Goal: Task Accomplishment & Management: Manage account settings

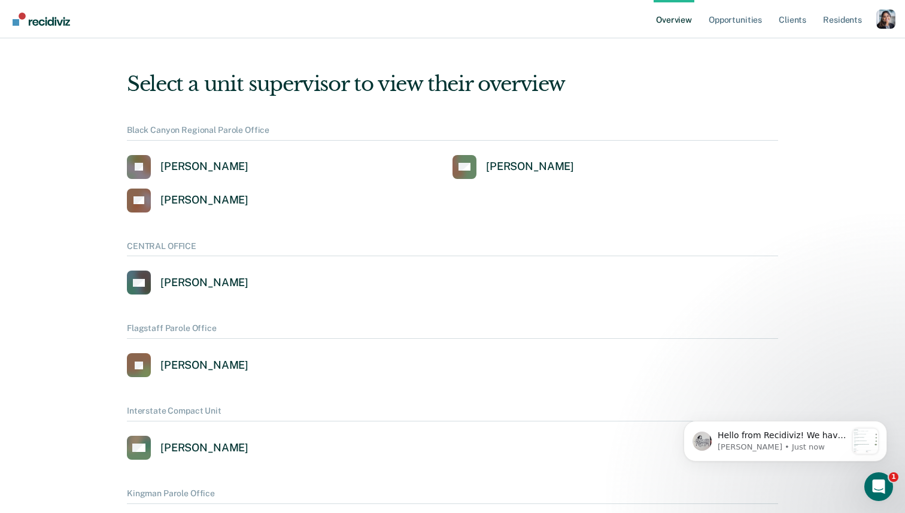
click at [884, 20] on div "Profile dropdown button" at bounding box center [886, 19] width 19 height 19
click at [824, 57] on link "Profile" at bounding box center [837, 55] width 77 height 10
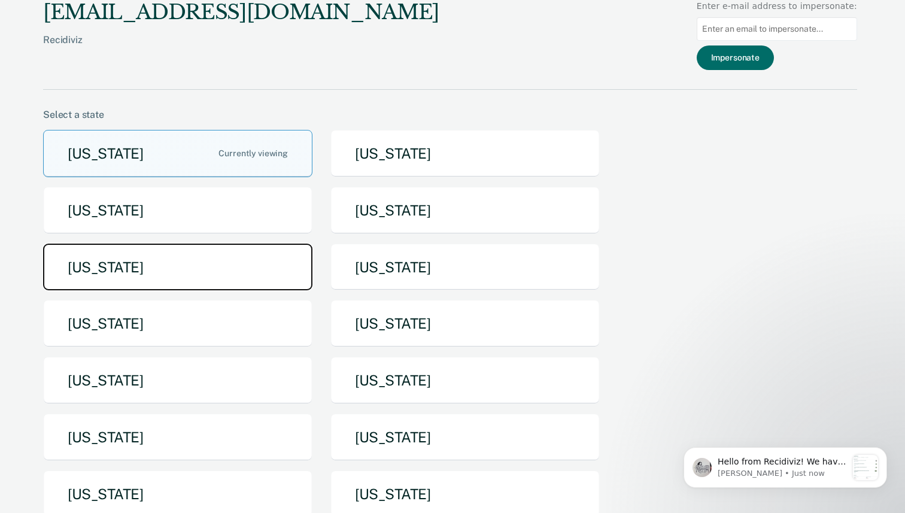
click at [251, 262] on button "Iowa" at bounding box center [177, 267] width 269 height 47
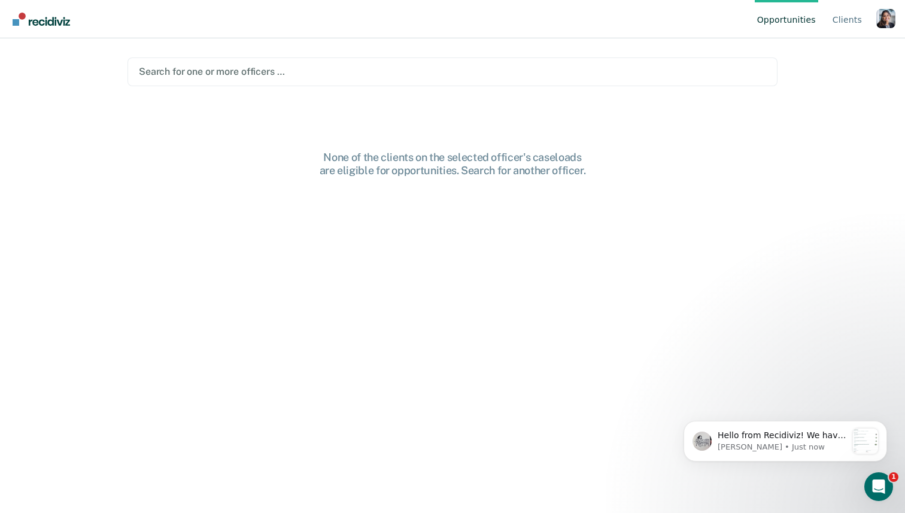
click at [373, 70] on div at bounding box center [452, 72] width 627 height 14
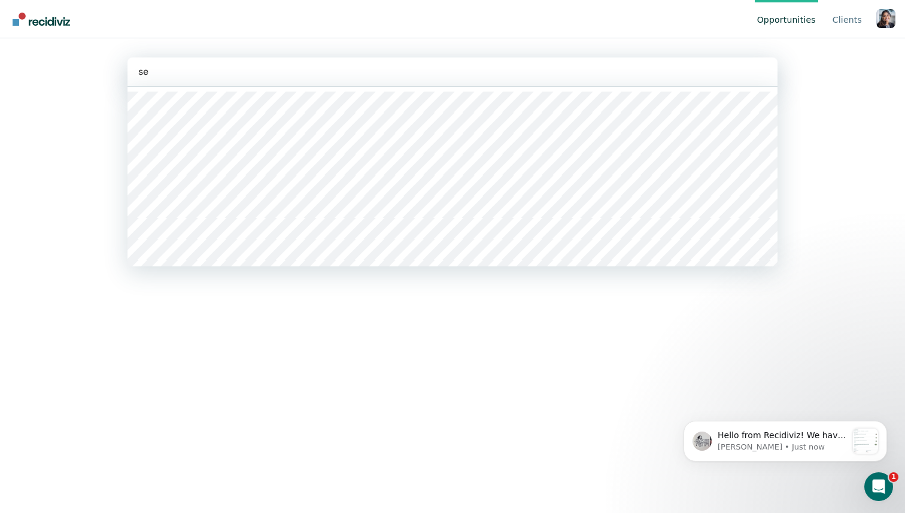
type input "set"
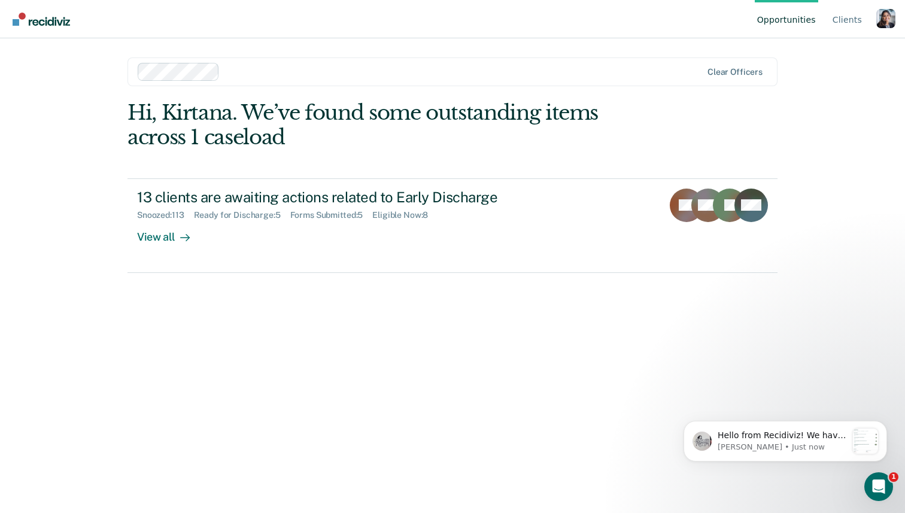
click at [884, 19] on div "Profile dropdown button" at bounding box center [886, 18] width 19 height 19
drag, startPoint x: 884, startPoint y: 19, endPoint x: 811, endPoint y: 54, distance: 80.9
click at [811, 54] on link "Profile" at bounding box center [837, 56] width 77 height 10
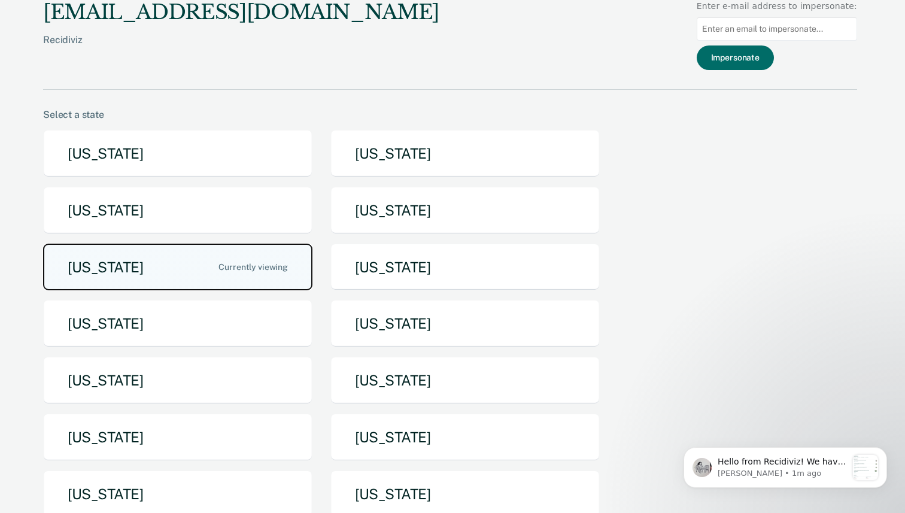
click at [235, 259] on button "Iowa" at bounding box center [177, 267] width 269 height 47
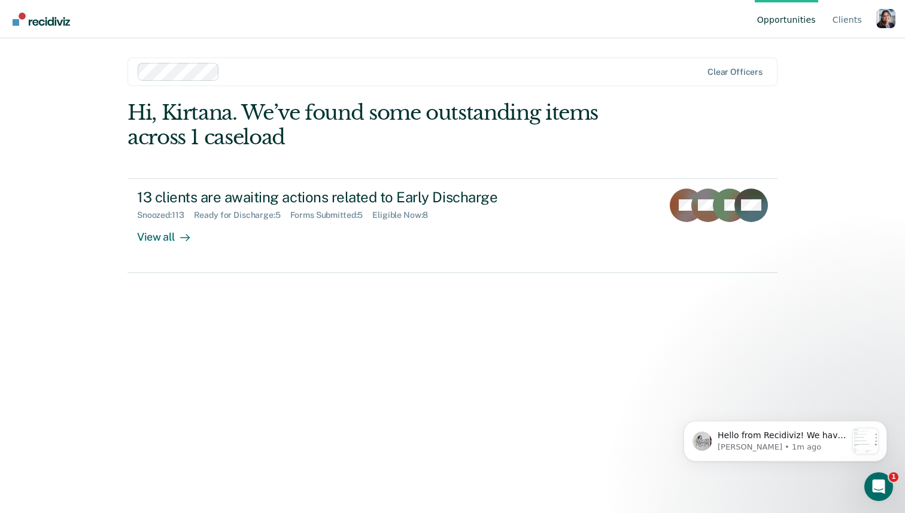
click at [878, 17] on div "Profile dropdown button" at bounding box center [886, 18] width 19 height 19
click at [811, 57] on link "Profile" at bounding box center [837, 56] width 77 height 10
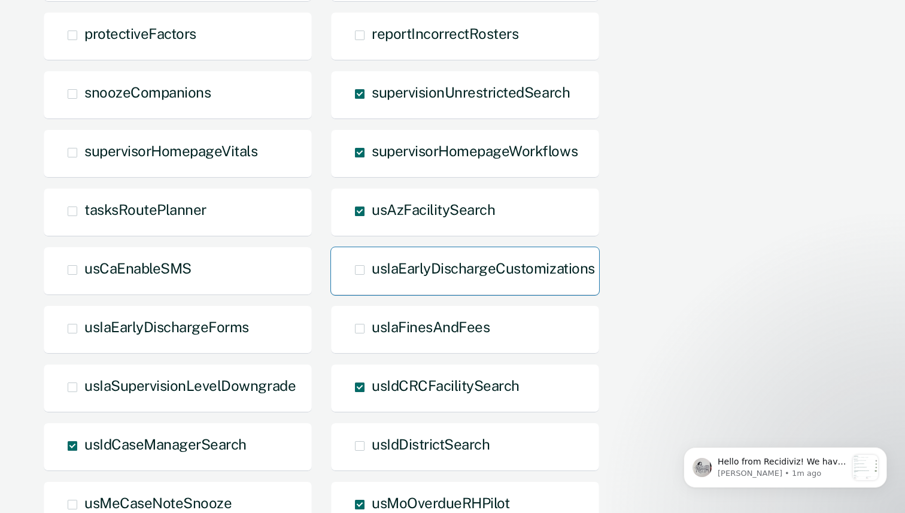
scroll to position [1028, 0]
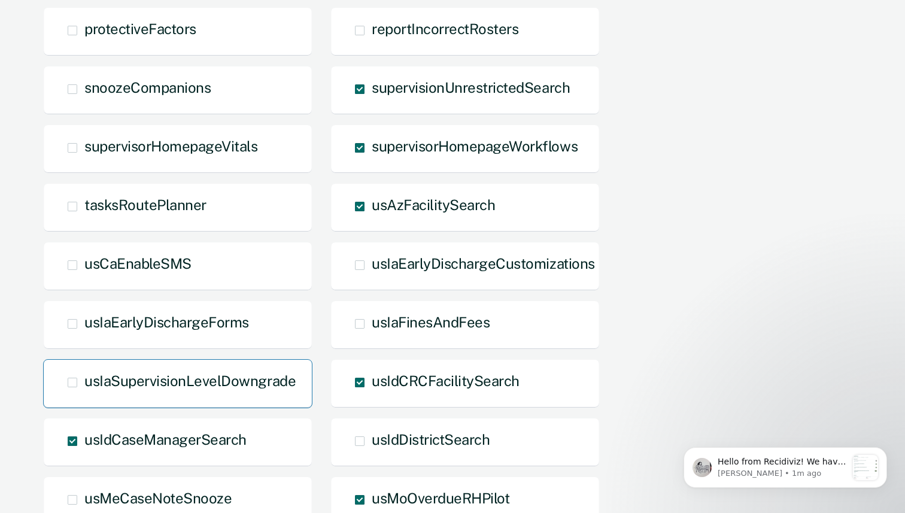
click at [297, 383] on div "usIaSupervisionLevelDowngrade" at bounding box center [177, 383] width 269 height 49
click at [260, 381] on span "usIaSupervisionLevelDowngrade" at bounding box center [189, 380] width 211 height 17
click at [84, 392] on input "usIaSupervisionLevelDowngrade" at bounding box center [84, 392] width 0 height 0
click at [260, 381] on span "usIaSupervisionLevelDowngrade Overridden" at bounding box center [189, 380] width 211 height 17
click at [84, 402] on input "usIaSupervisionLevelDowngrade Overridden" at bounding box center [84, 402] width 0 height 0
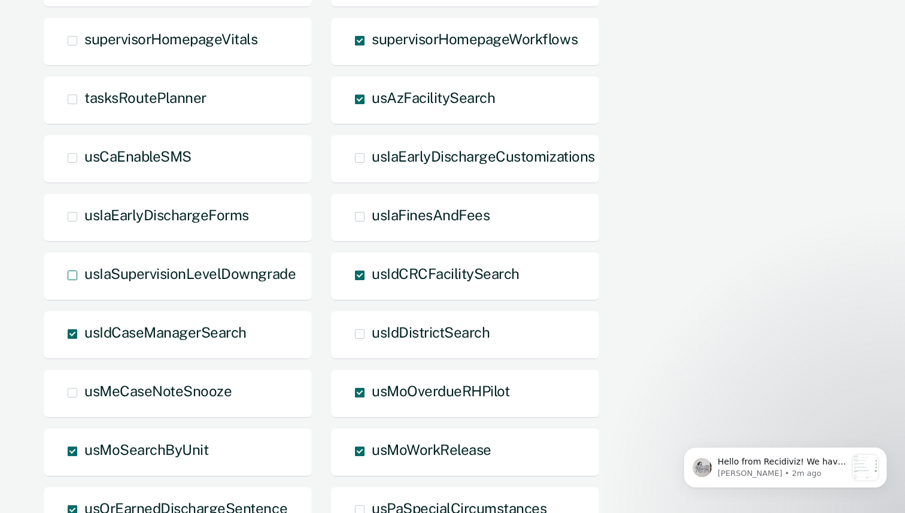
scroll to position [1141, 0]
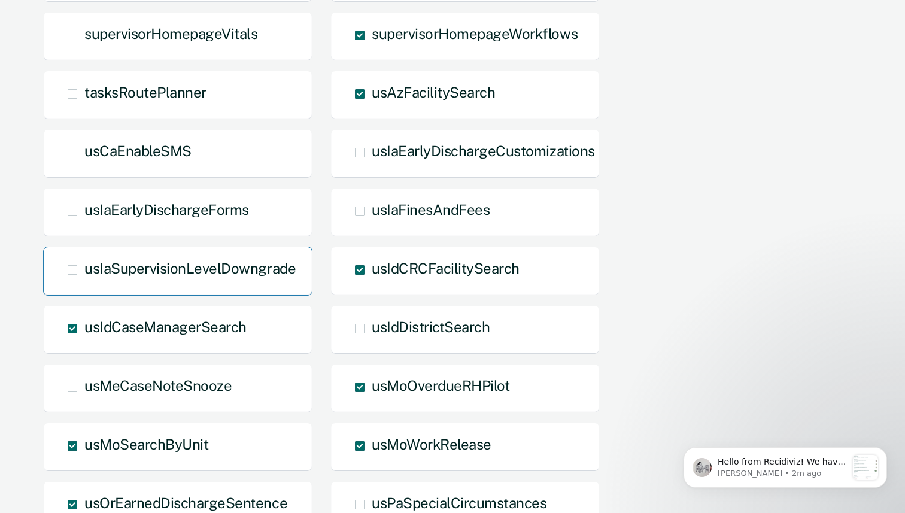
click at [246, 267] on span "usIaSupervisionLevelDowngrade" at bounding box center [189, 268] width 211 height 17
click at [84, 279] on input "usIaSupervisionLevelDowngrade" at bounding box center [84, 279] width 0 height 0
click at [424, 211] on span "usIaFinesAndFees" at bounding box center [431, 209] width 118 height 17
click at [372, 220] on input "usIaFinesAndFees" at bounding box center [372, 220] width 0 height 0
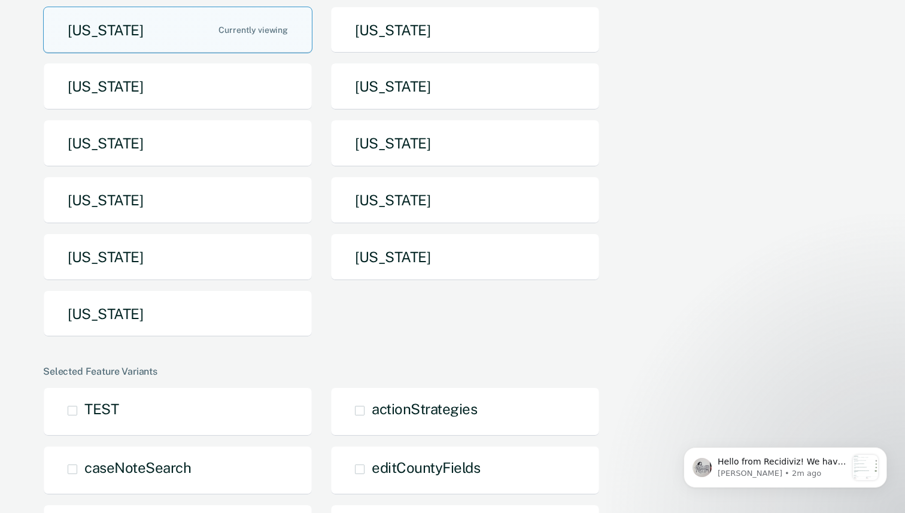
scroll to position [0, 0]
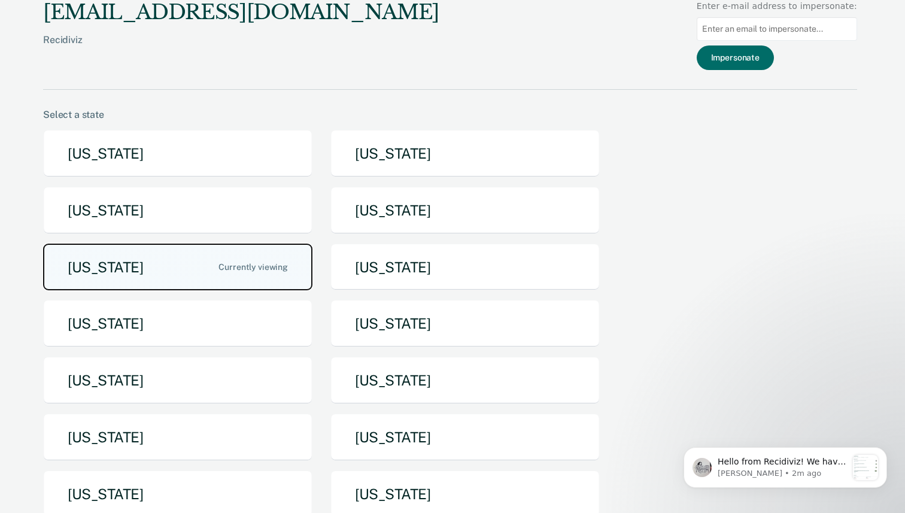
click at [196, 258] on button "Iowa" at bounding box center [177, 267] width 269 height 47
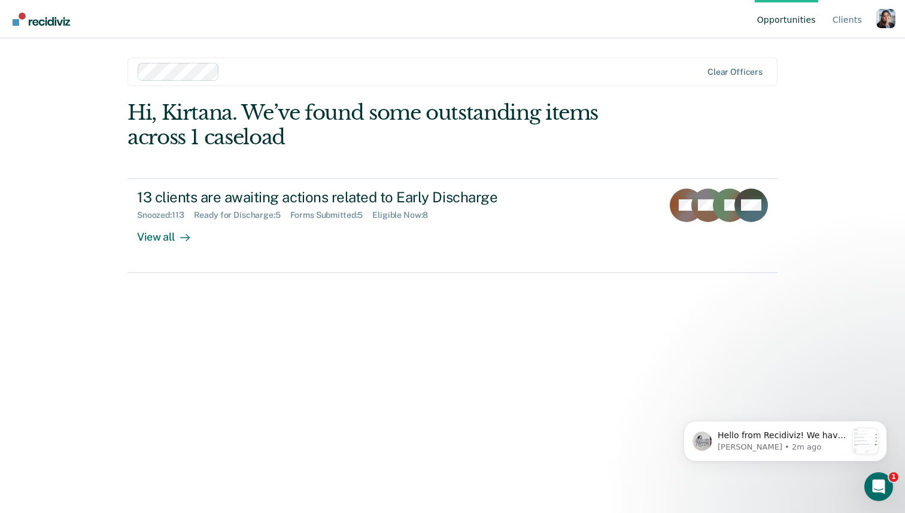
click at [392, 71] on div at bounding box center [463, 72] width 477 height 14
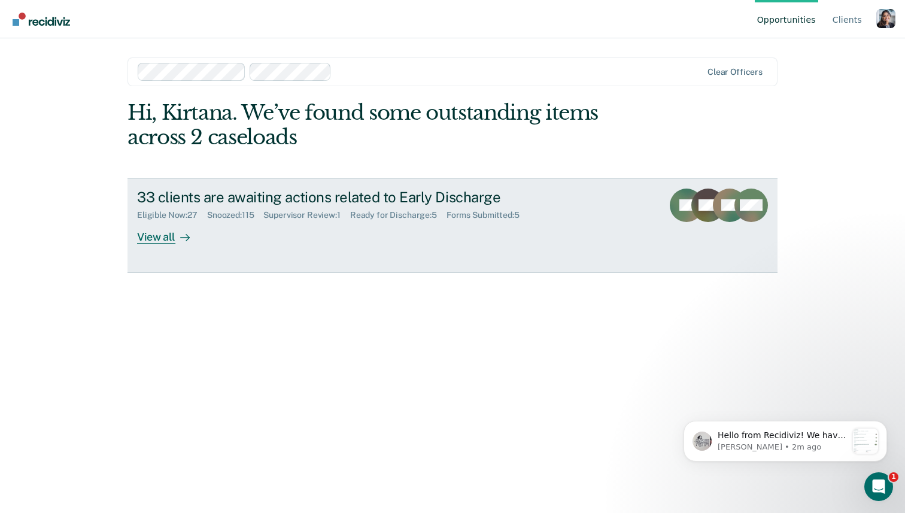
click at [478, 225] on div "33 clients are awaiting actions related to Early Discharge Eligible Now : 27 Sn…" at bounding box center [361, 216] width 449 height 55
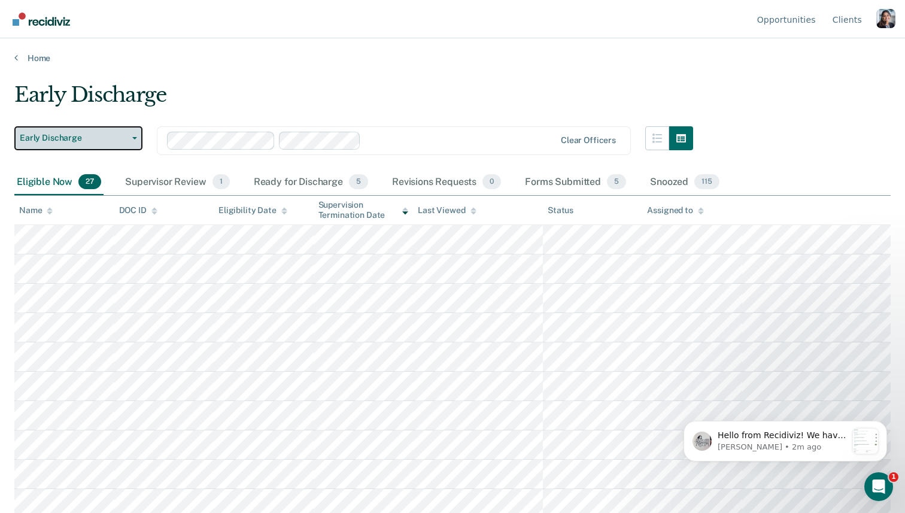
click at [77, 138] on span "Early Discharge" at bounding box center [74, 138] width 108 height 10
click at [25, 60] on link "Home" at bounding box center [452, 58] width 877 height 11
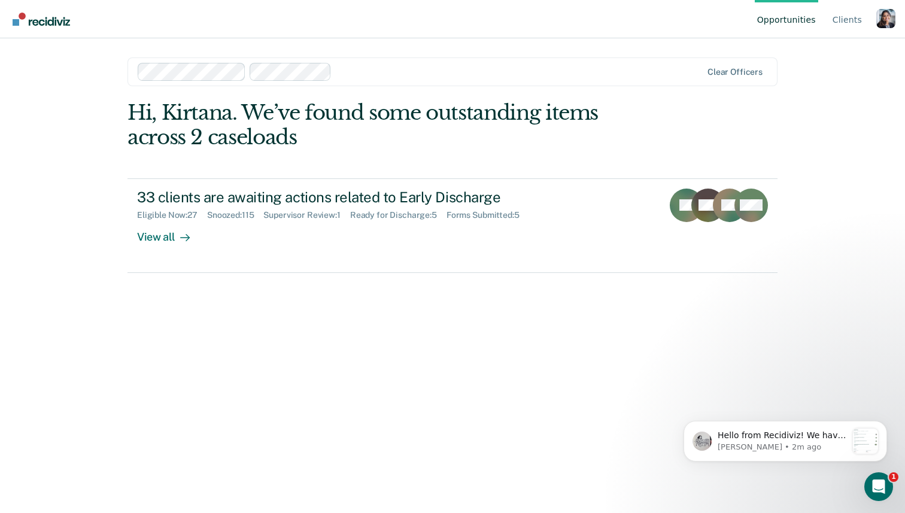
click at [881, 18] on div "Profile dropdown button" at bounding box center [886, 18] width 19 height 19
click at [809, 60] on link "Profile" at bounding box center [837, 56] width 77 height 10
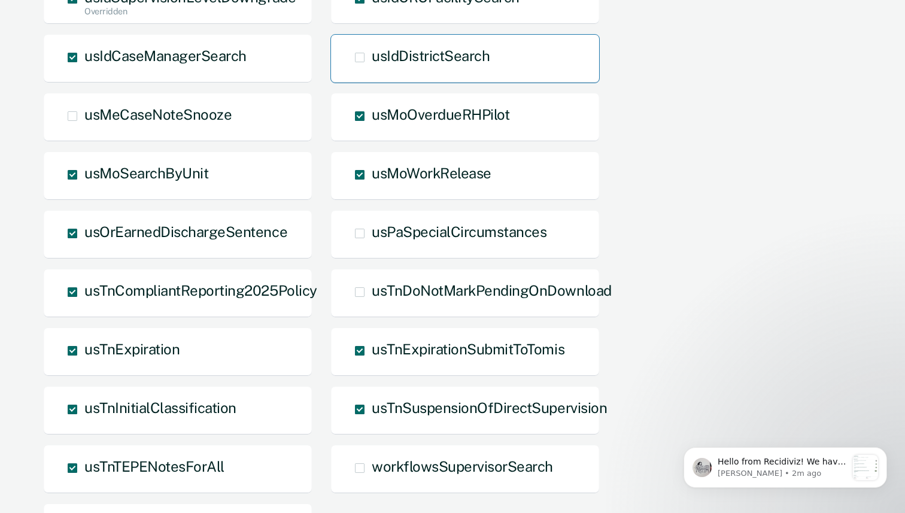
scroll to position [1558, 0]
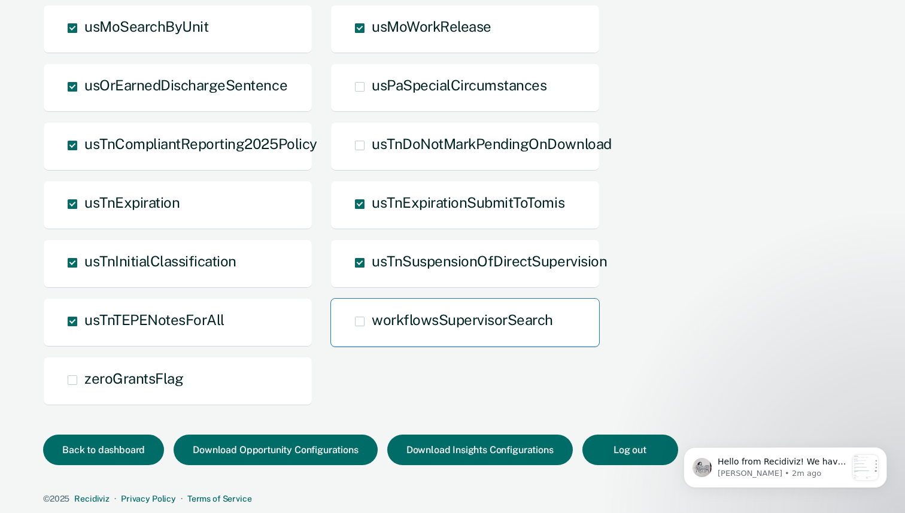
click at [416, 319] on span "workflowsSupervisorSearch" at bounding box center [462, 319] width 181 height 17
click at [372, 330] on input "workflowsSupervisorSearch" at bounding box center [372, 330] width 0 height 0
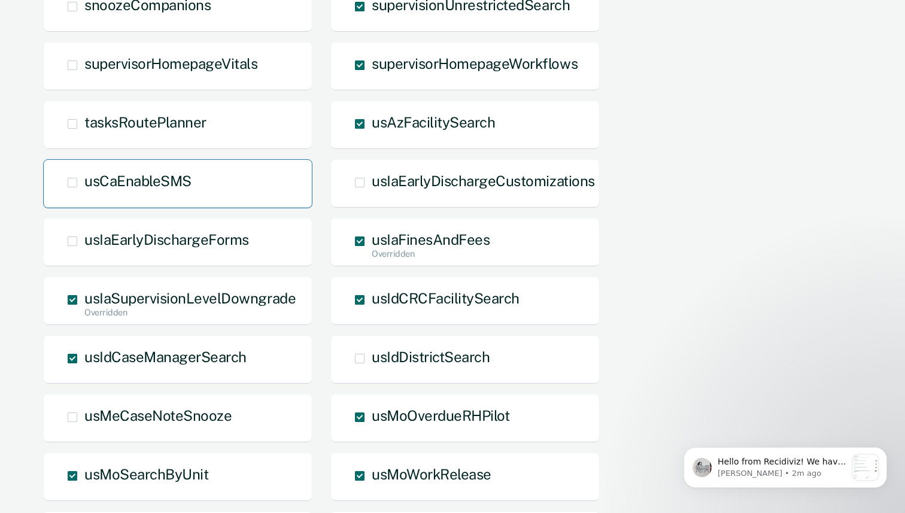
scroll to position [1116, 0]
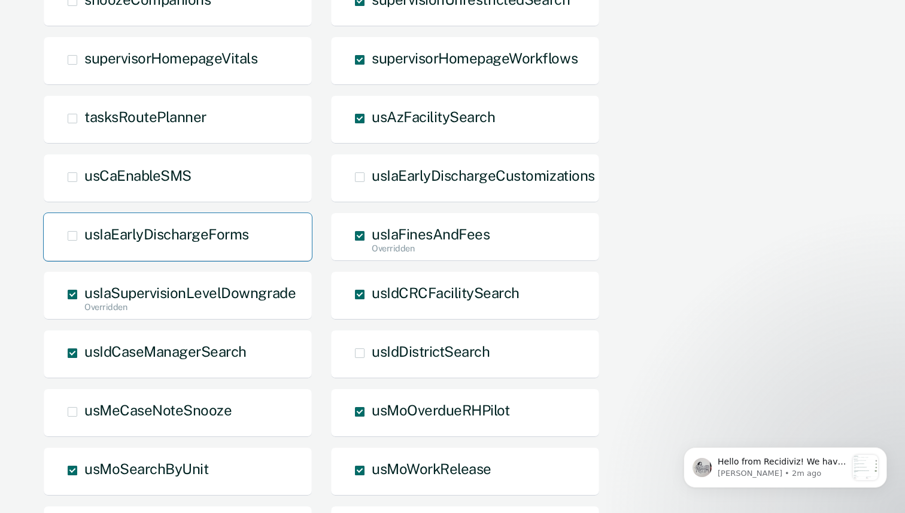
click at [282, 239] on div "usIaEarlyDischargeForms" at bounding box center [177, 237] width 269 height 49
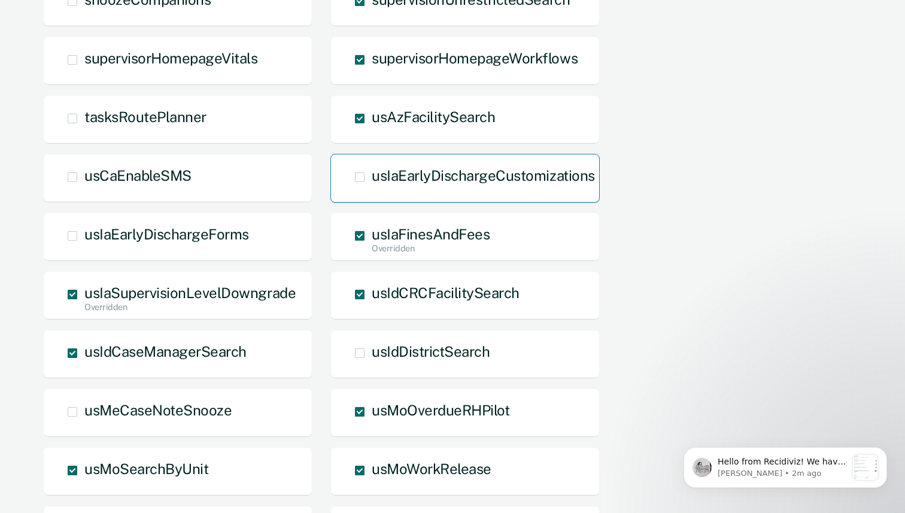
click at [410, 192] on div "usIaEarlyDischargeCustomizations" at bounding box center [464, 178] width 269 height 49
click at [359, 174] on span "Main chart and filter content" at bounding box center [360, 177] width 10 height 10
click at [372, 186] on input "usIaEarlyDischargeCustomizations" at bounding box center [372, 186] width 0 height 0
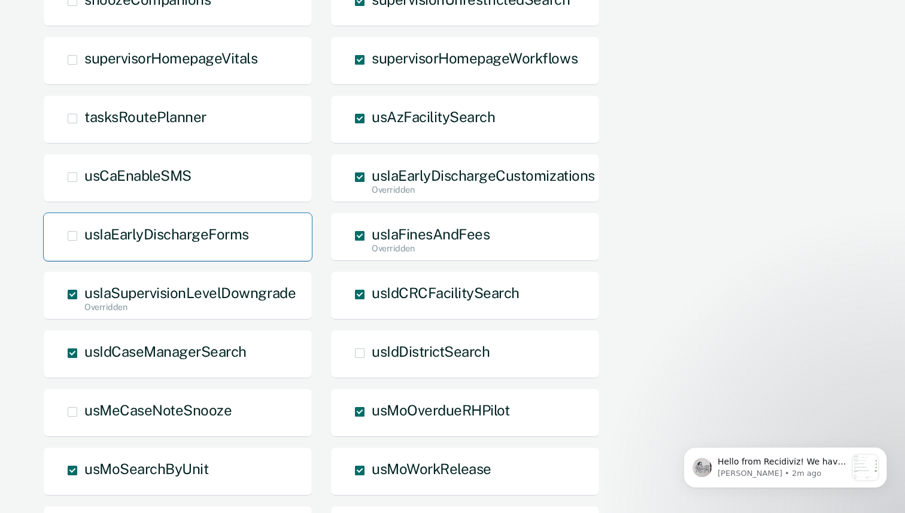
click at [223, 232] on span "usIaEarlyDischargeForms" at bounding box center [166, 234] width 165 height 17
click at [84, 245] on input "usIaEarlyDischargeForms" at bounding box center [84, 245] width 0 height 0
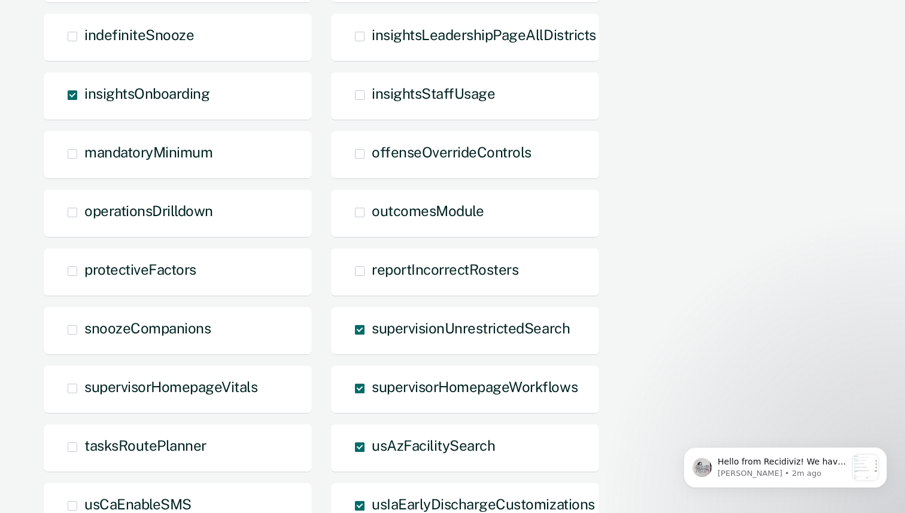
scroll to position [0, 0]
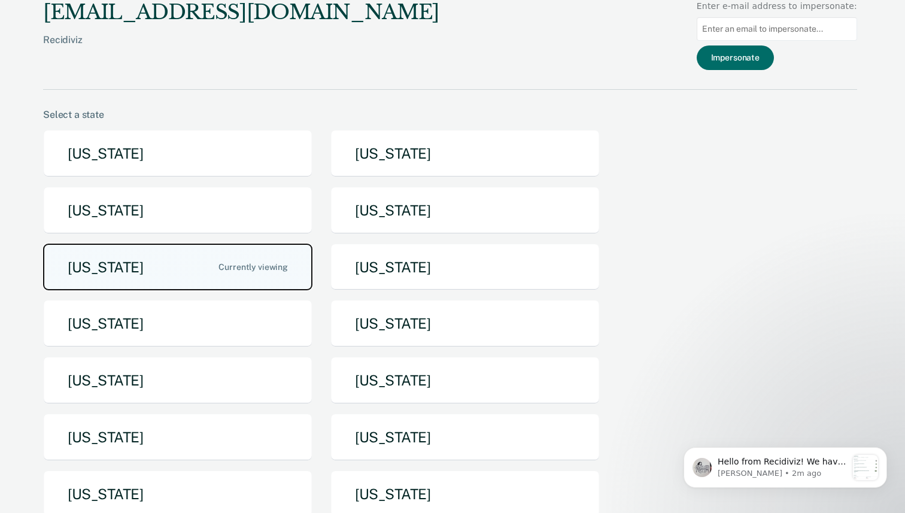
click at [263, 266] on button "Iowa" at bounding box center [177, 267] width 269 height 47
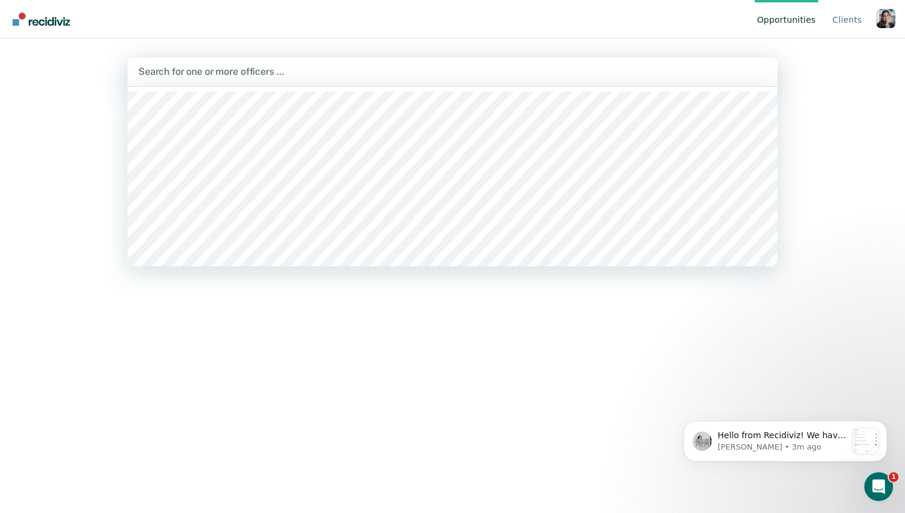
click at [208, 71] on div at bounding box center [452, 72] width 629 height 14
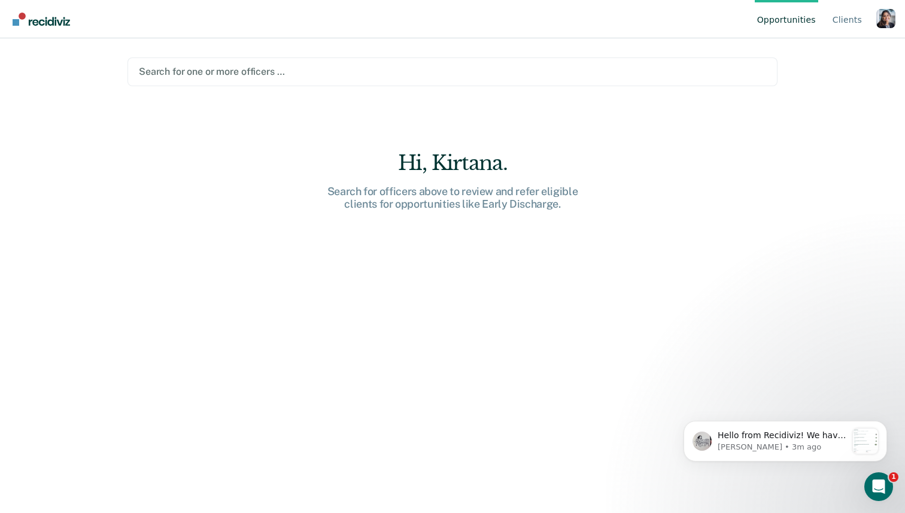
click at [223, 71] on div at bounding box center [452, 72] width 627 height 14
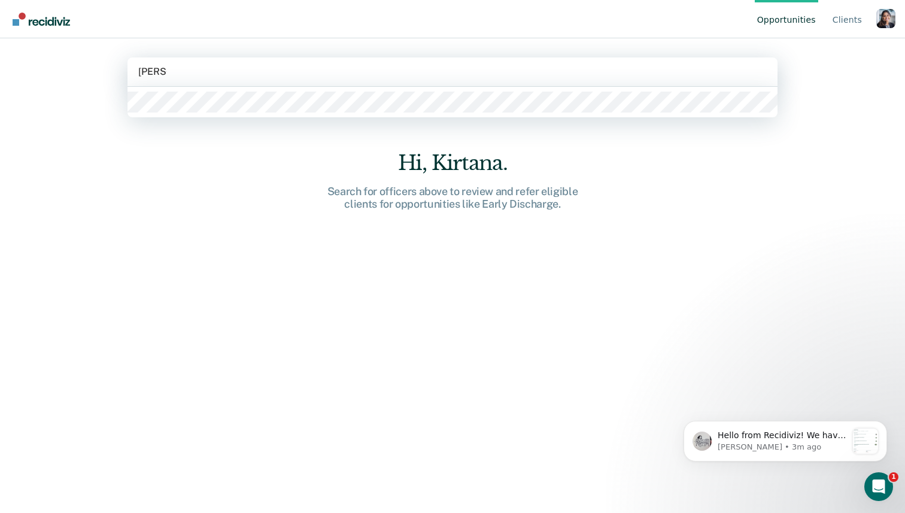
type input "seth k"
click at [214, 117] on main "option Seth Kaefring, deselected. Seth Kaefring, 1 of 1. 1 result available for…" at bounding box center [452, 261] width 679 height 446
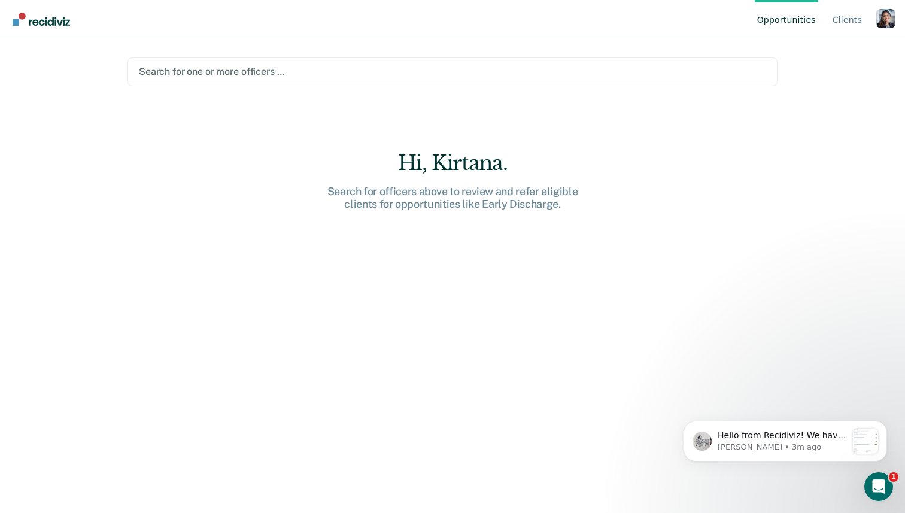
click at [226, 87] on main "Search for one or more officers … Hi, Kirtana. Search for officers above to rev…" at bounding box center [452, 261] width 679 height 446
click at [228, 63] on div "Search for one or more officers …" at bounding box center [453, 71] width 650 height 29
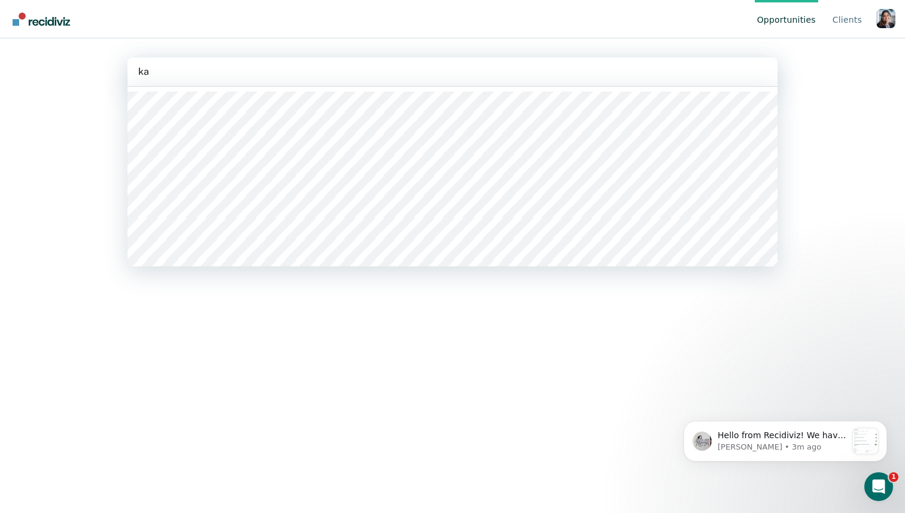
type input "kae"
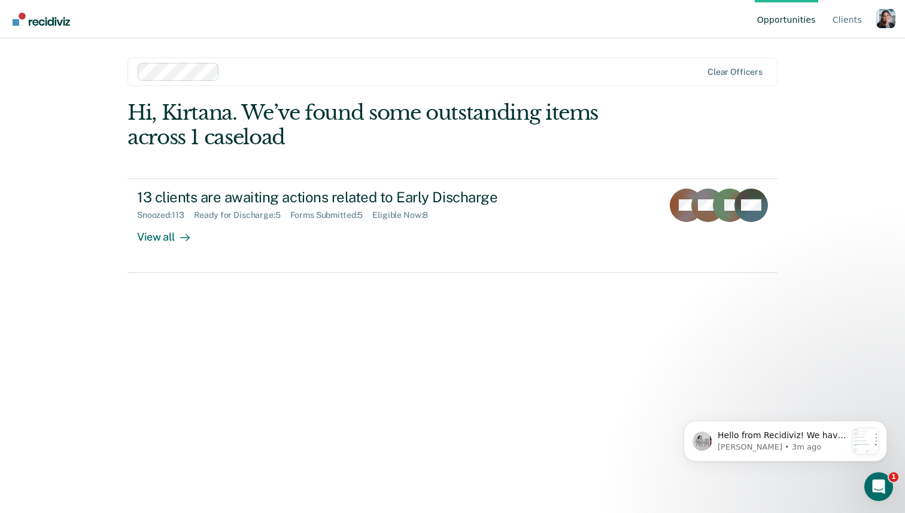
click at [187, 404] on div "Hi, Kirtana. We’ve found some outstanding items across 1 caseload 13 clients ar…" at bounding box center [453, 290] width 650 height 379
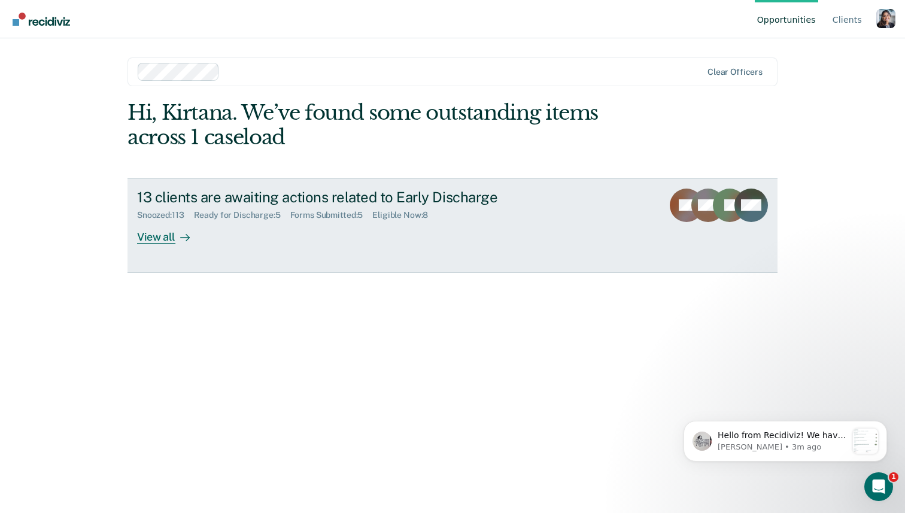
click at [375, 246] on link "13 clients are awaiting actions related to Early Discharge Snoozed : 113 Ready …" at bounding box center [453, 225] width 650 height 95
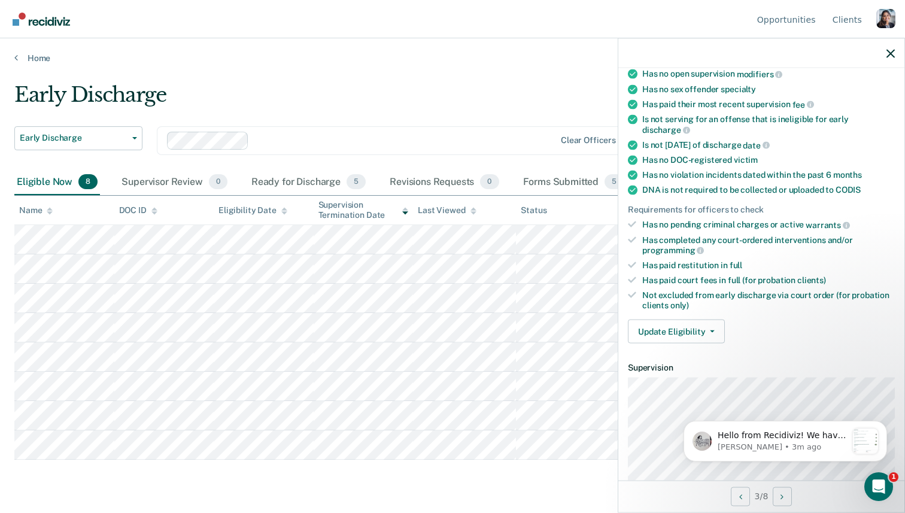
scroll to position [188, 0]
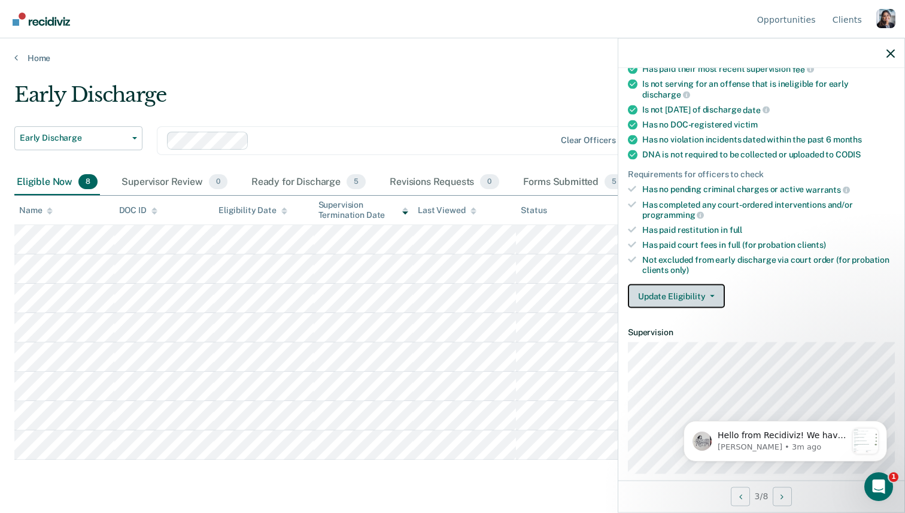
click at [700, 284] on button "Update Eligibility" at bounding box center [676, 296] width 97 height 24
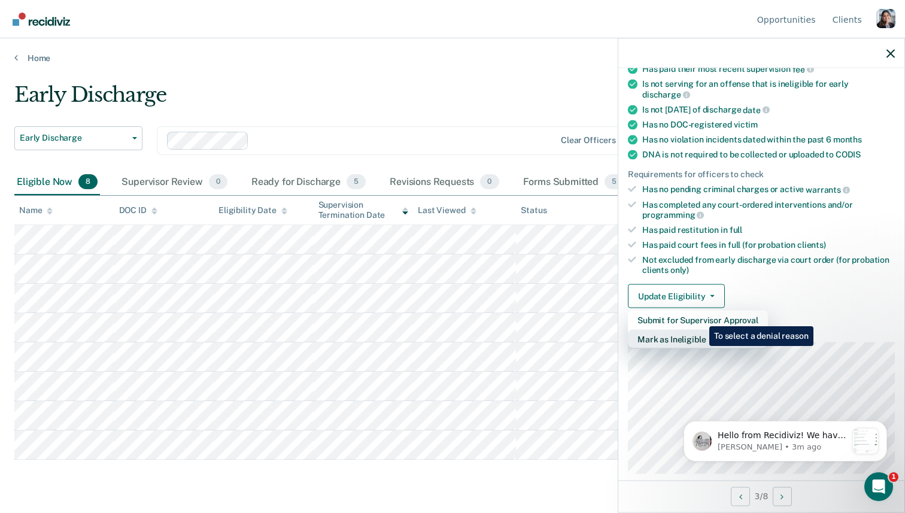
click at [700, 330] on button "Mark as Ineligible" at bounding box center [698, 339] width 140 height 19
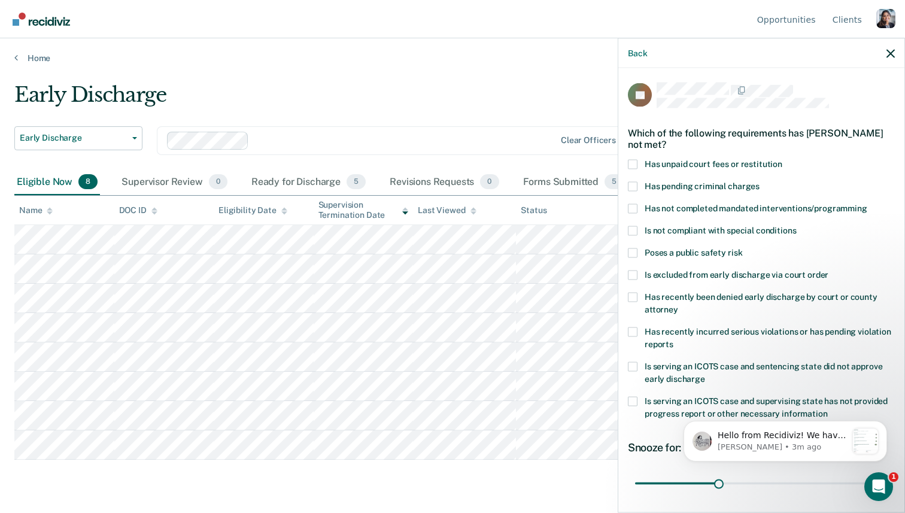
scroll to position [87, 0]
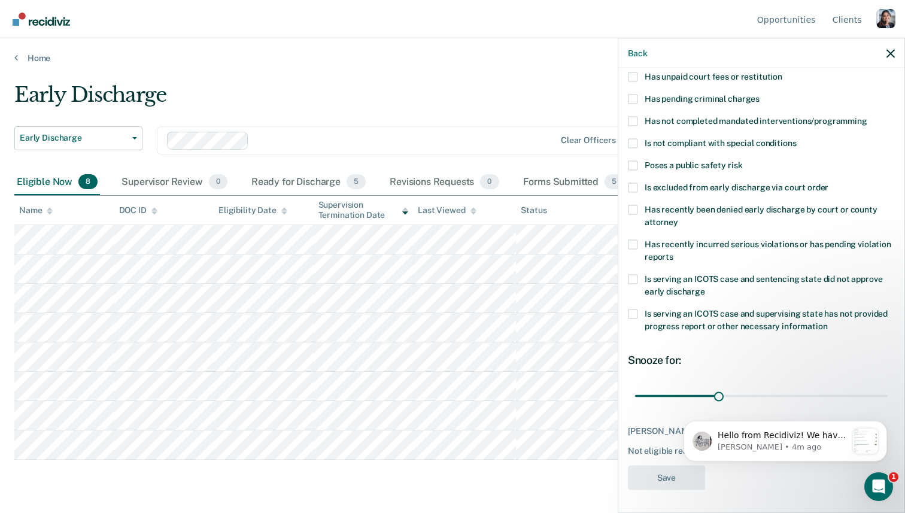
click at [636, 311] on span at bounding box center [633, 314] width 10 height 10
click at [828, 322] on input "Is serving an ICOTS case and supervising state has not provided progress report…" at bounding box center [828, 322] width 0 height 0
click at [894, 54] on icon "button" at bounding box center [891, 53] width 8 height 8
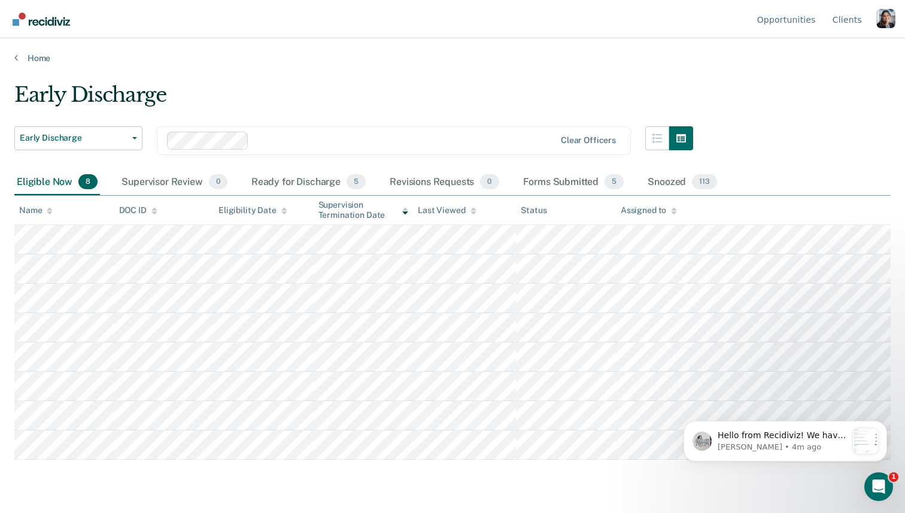
click at [893, 21] on div "Profile dropdown button" at bounding box center [886, 18] width 19 height 19
click at [832, 55] on link "Profile" at bounding box center [837, 56] width 77 height 10
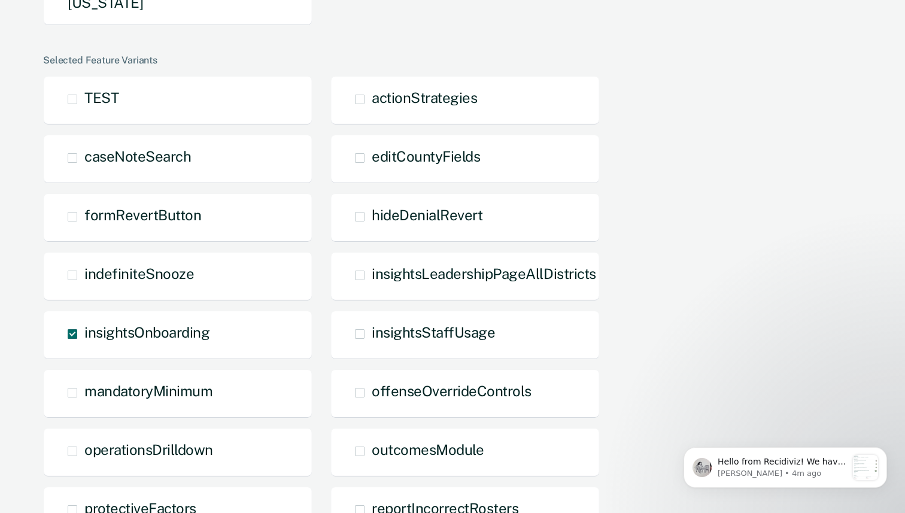
scroll to position [547, 0]
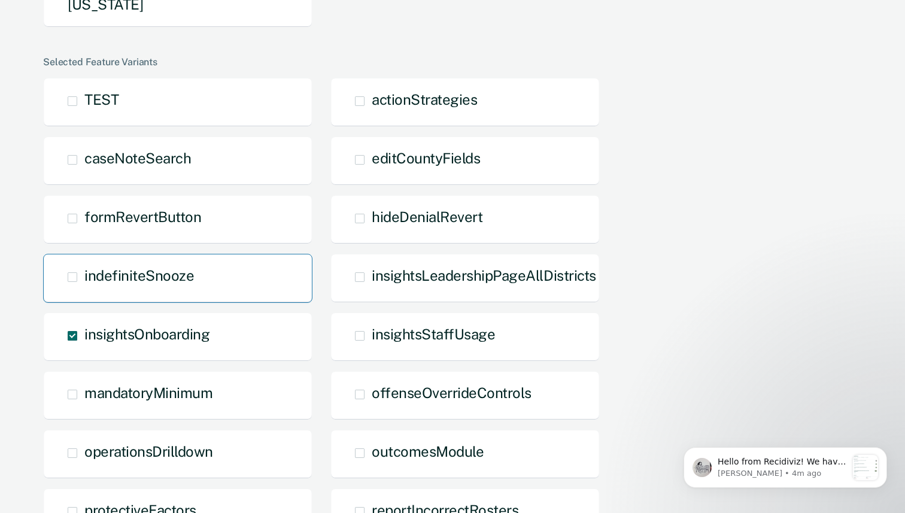
click at [169, 290] on div "indefiniteSnooze" at bounding box center [177, 278] width 269 height 49
click at [91, 274] on span "indefiniteSnooze" at bounding box center [139, 275] width 110 height 17
click at [84, 286] on input "indefiniteSnooze" at bounding box center [84, 286] width 0 height 0
